Goal: Navigation & Orientation: Find specific page/section

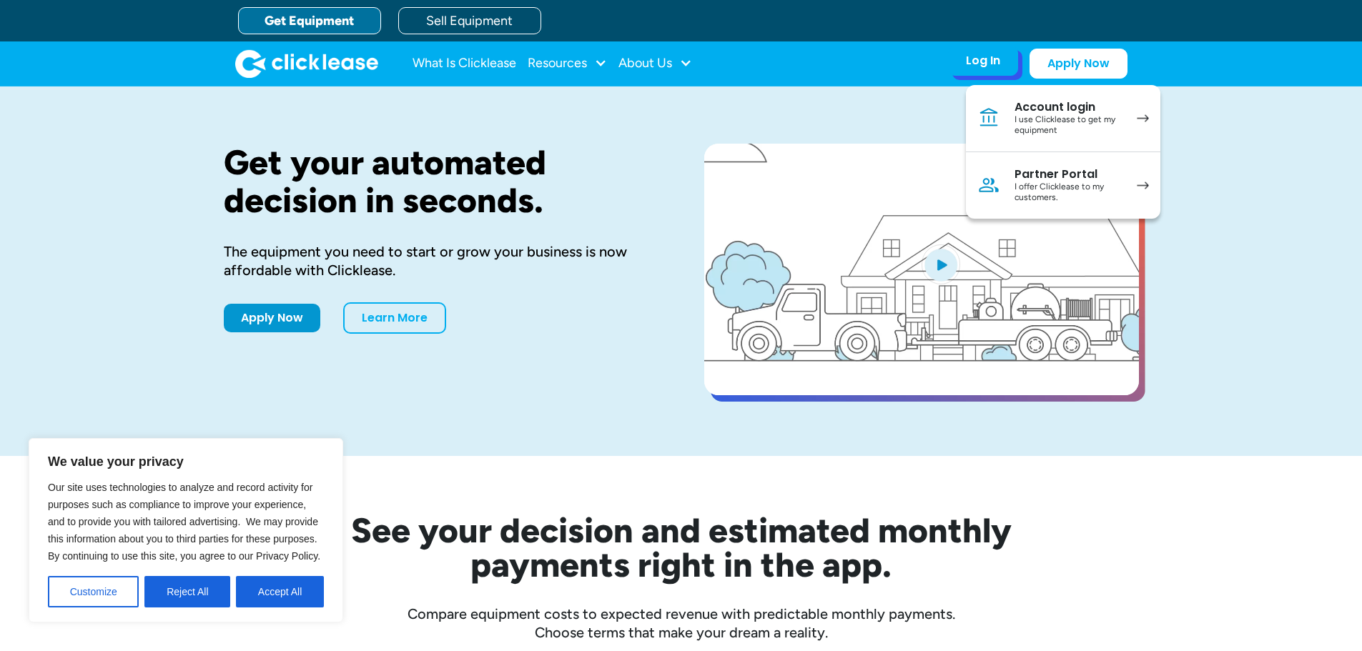
click at [1046, 104] on div "Account login" at bounding box center [1068, 107] width 108 height 14
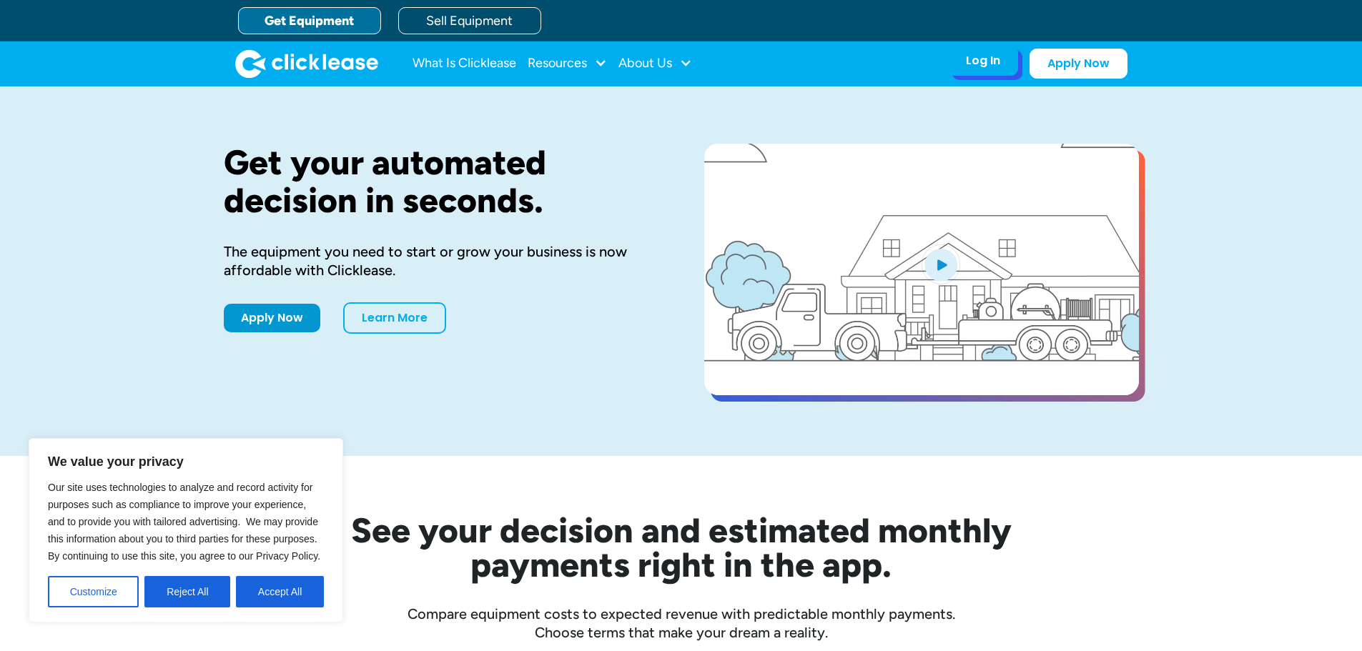
click at [989, 62] on div "Log In" at bounding box center [983, 61] width 34 height 14
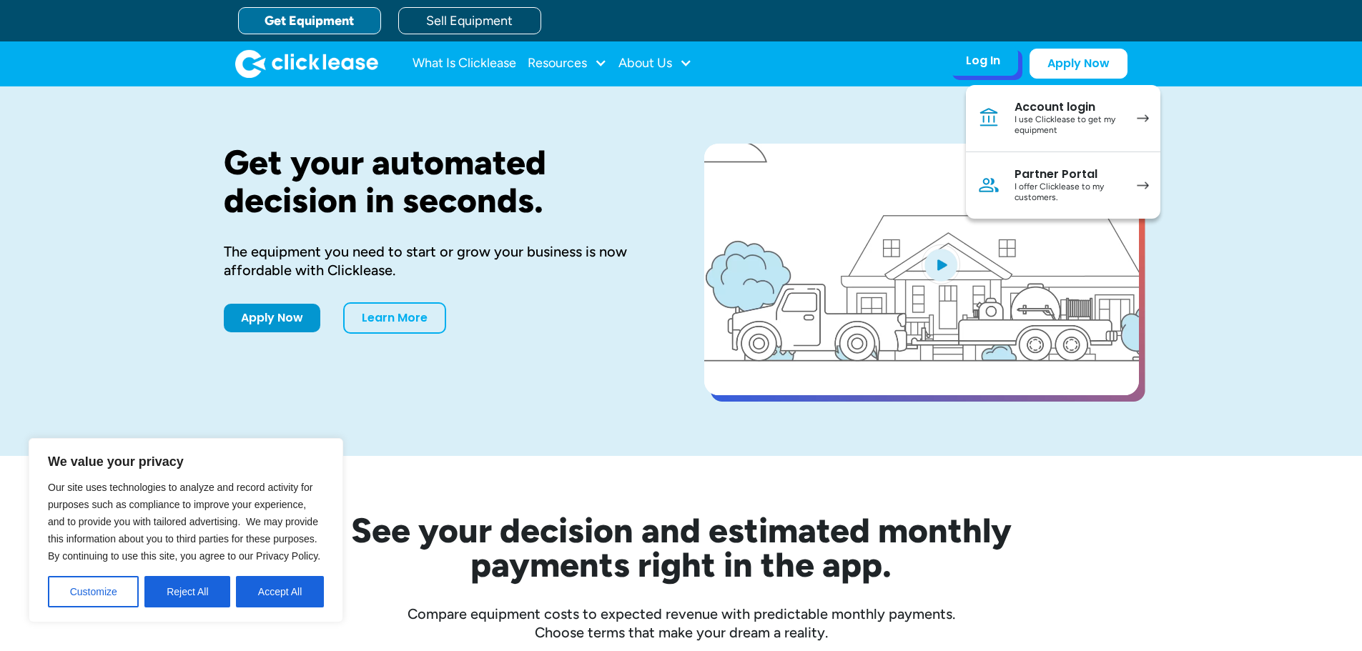
click at [1144, 183] on img at bounding box center [1143, 186] width 12 height 8
